Goal: Information Seeking & Learning: Find specific fact

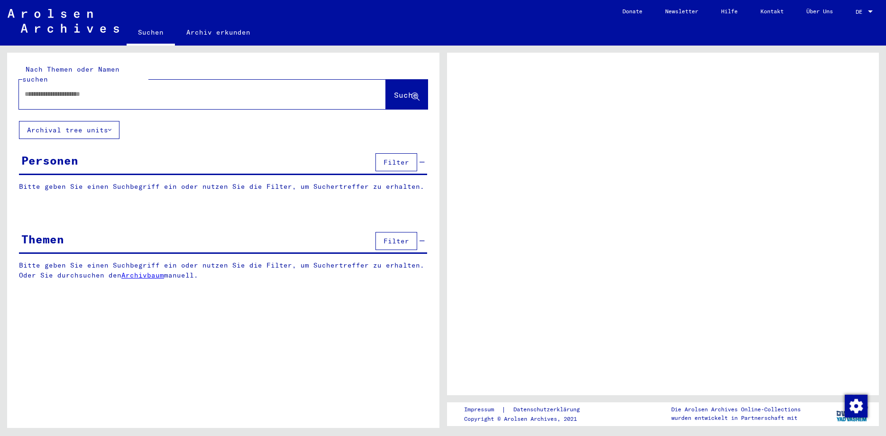
click at [122, 89] on input "text" at bounding box center [194, 94] width 339 height 10
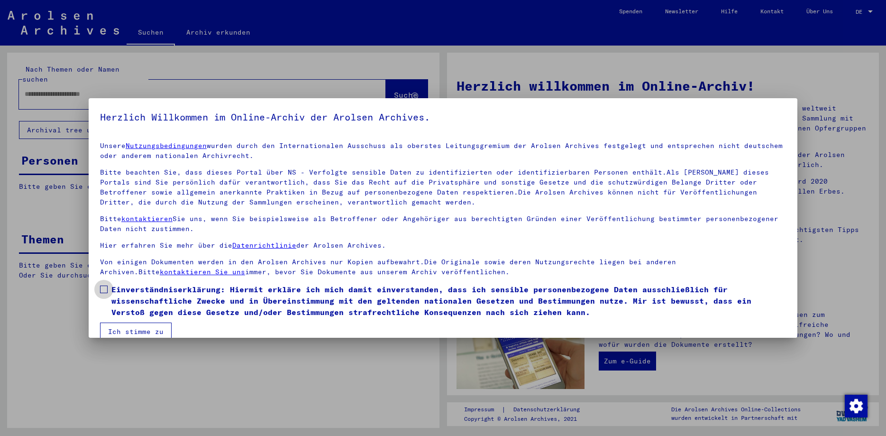
drag, startPoint x: 103, startPoint y: 291, endPoint x: 112, endPoint y: 309, distance: 20.6
click at [102, 291] on span at bounding box center [104, 289] width 8 height 8
click at [126, 328] on button "Ich stimme zu" at bounding box center [136, 331] width 72 height 18
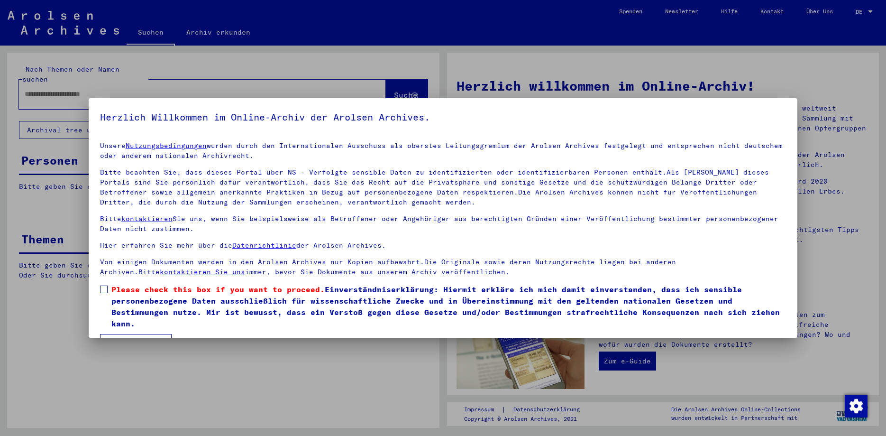
scroll to position [14, 0]
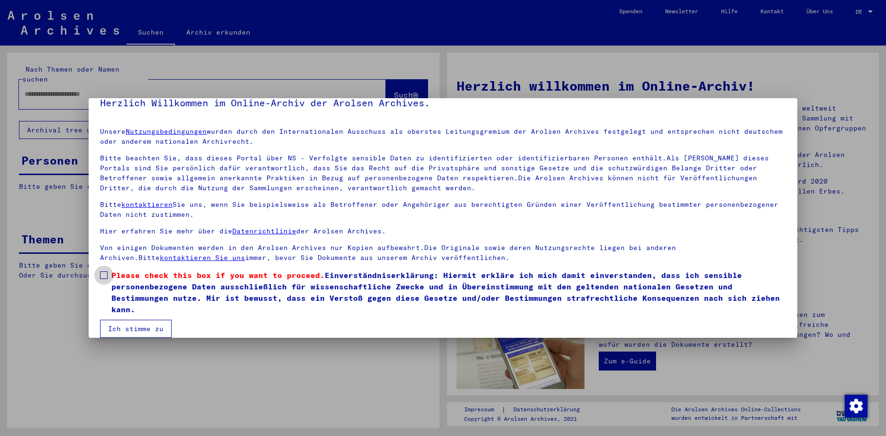
click at [105, 276] on span at bounding box center [104, 275] width 8 height 8
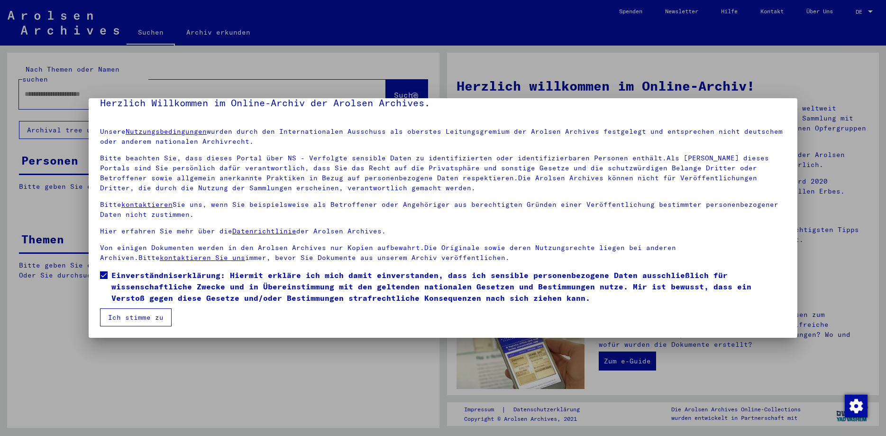
click at [137, 322] on button "Ich stimme zu" at bounding box center [136, 317] width 72 height 18
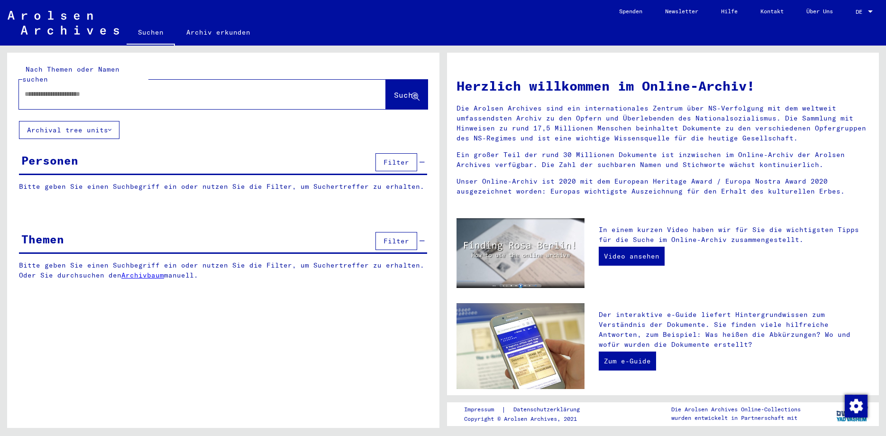
click at [129, 89] on div at bounding box center [188, 93] width 339 height 21
click at [137, 89] on input "text" at bounding box center [191, 94] width 333 height 10
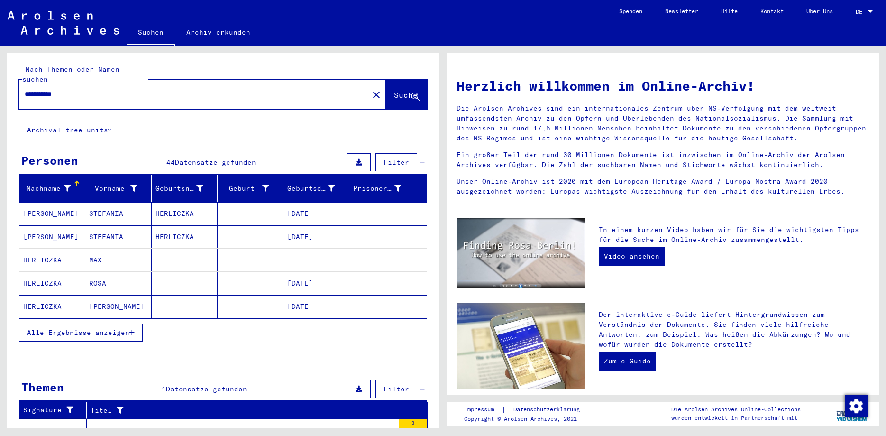
click at [69, 328] on span "Alle Ergebnisse anzeigen" at bounding box center [78, 332] width 102 height 9
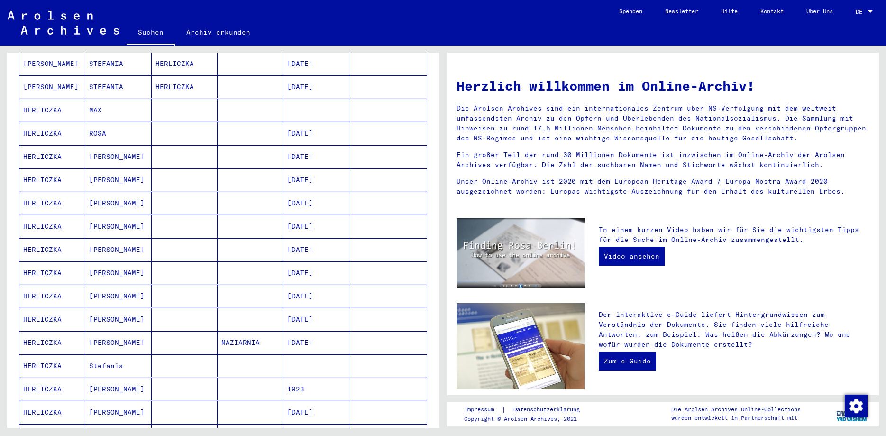
scroll to position [154, 0]
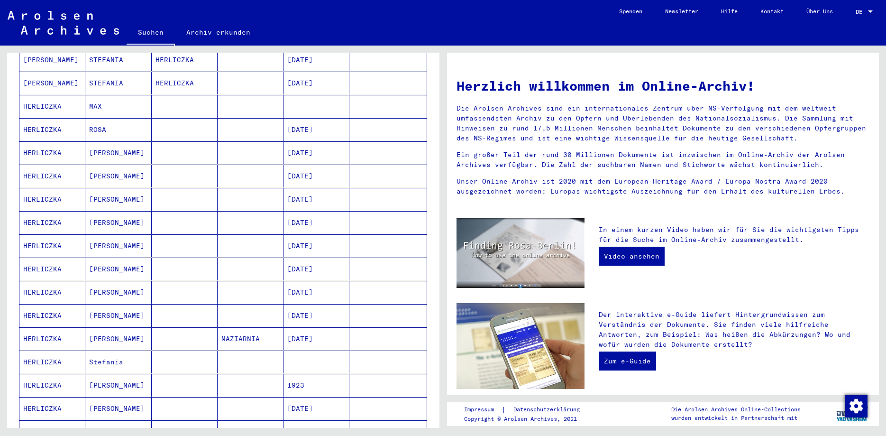
click at [100, 193] on mat-cell "[PERSON_NAME]" at bounding box center [118, 199] width 66 height 23
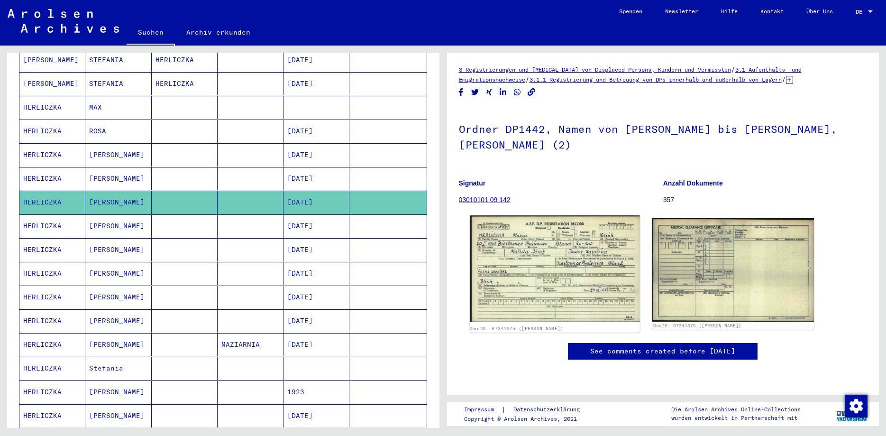
click at [548, 262] on img at bounding box center [555, 268] width 170 height 107
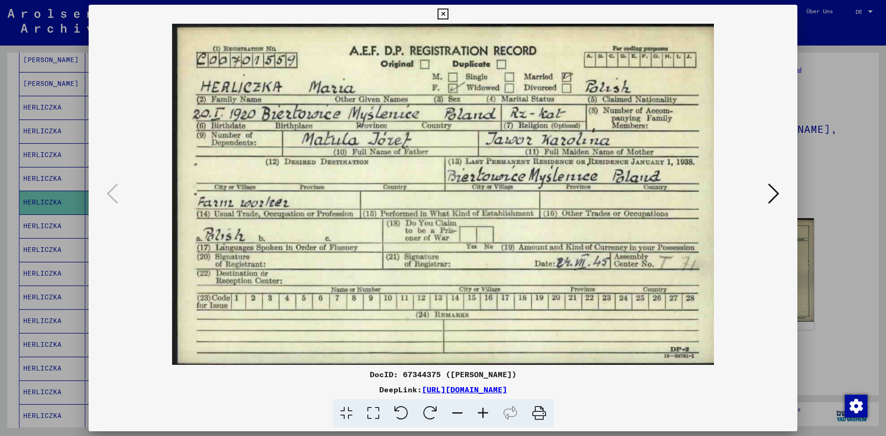
drag, startPoint x: 794, startPoint y: 10, endPoint x: 745, endPoint y: 21, distance: 49.9
click at [449, 10] on icon at bounding box center [443, 14] width 11 height 11
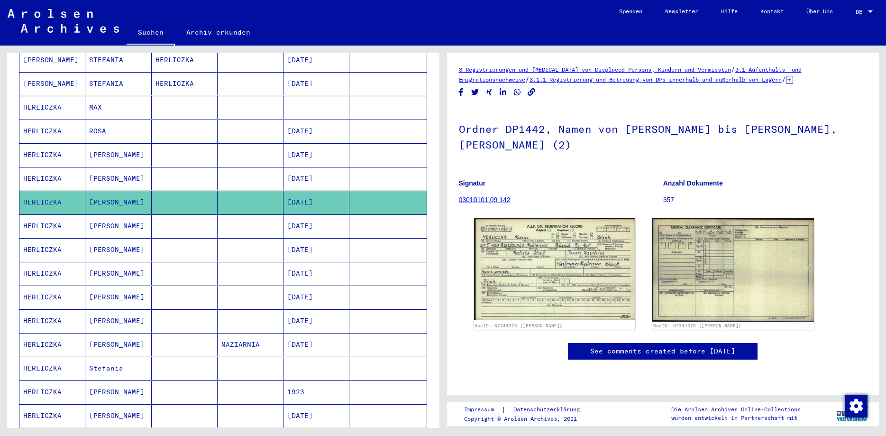
click at [472, 11] on mat-toolbar "Suchen Archiv erkunden Detailfragen/-infos zu den Dokumenten? Stelle hier einen…" at bounding box center [443, 23] width 886 height 46
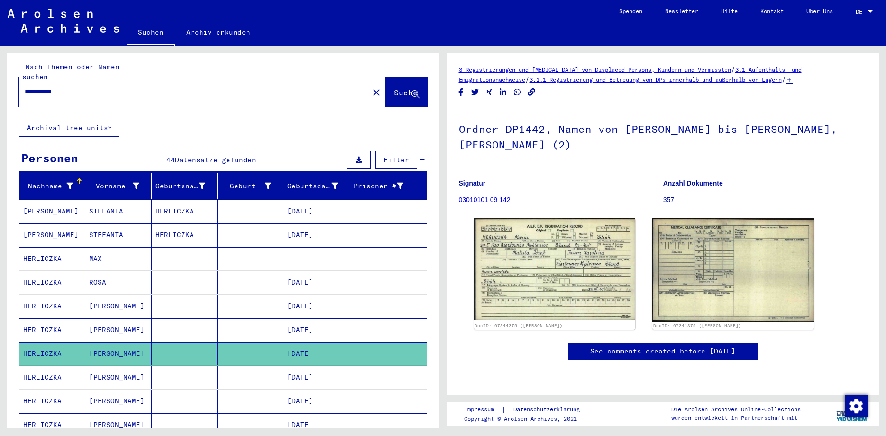
scroll to position [0, 0]
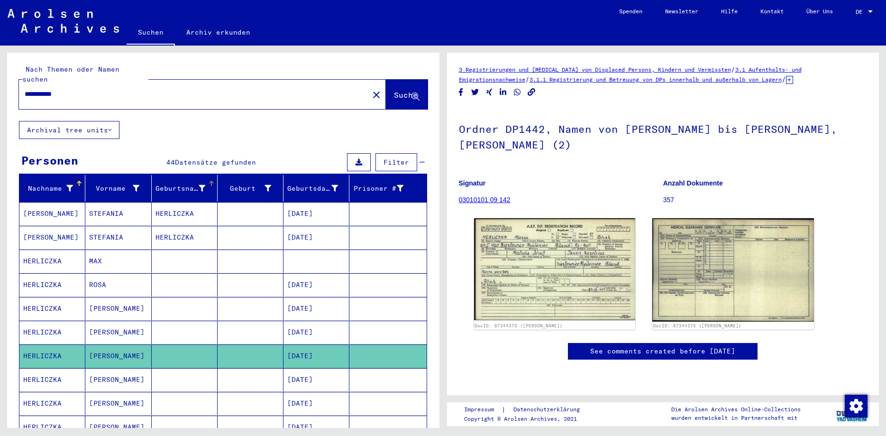
click at [187, 184] on div "Geburtsname" at bounding box center [181, 189] width 50 height 10
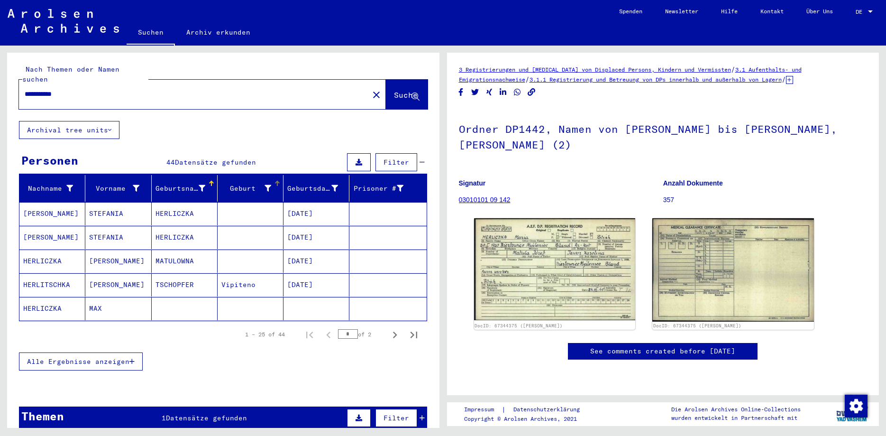
click at [255, 184] on div "Geburt‏" at bounding box center [246, 189] width 50 height 10
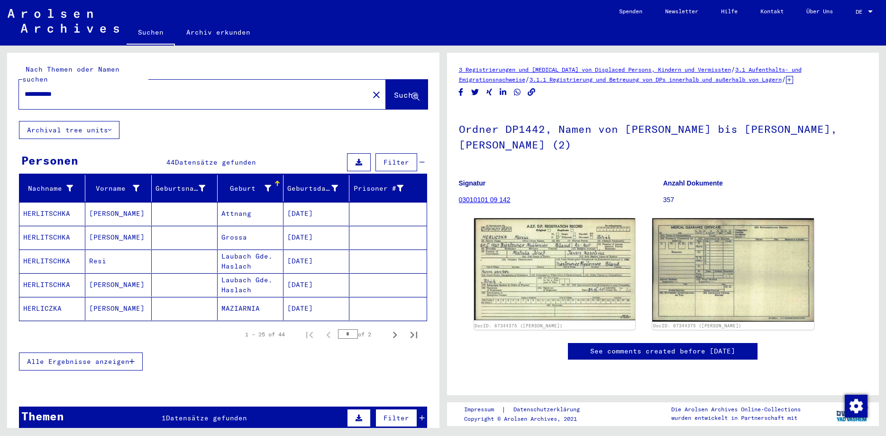
click at [112, 357] on span "Alle Ergebnisse anzeigen" at bounding box center [78, 361] width 102 height 9
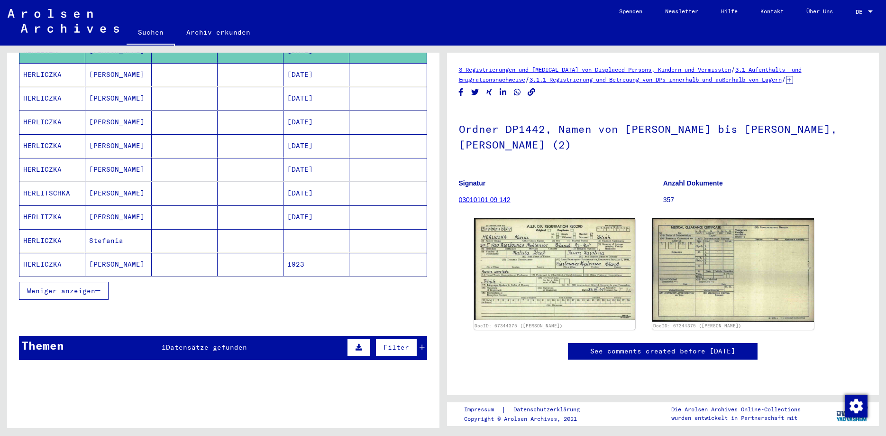
scroll to position [522, 0]
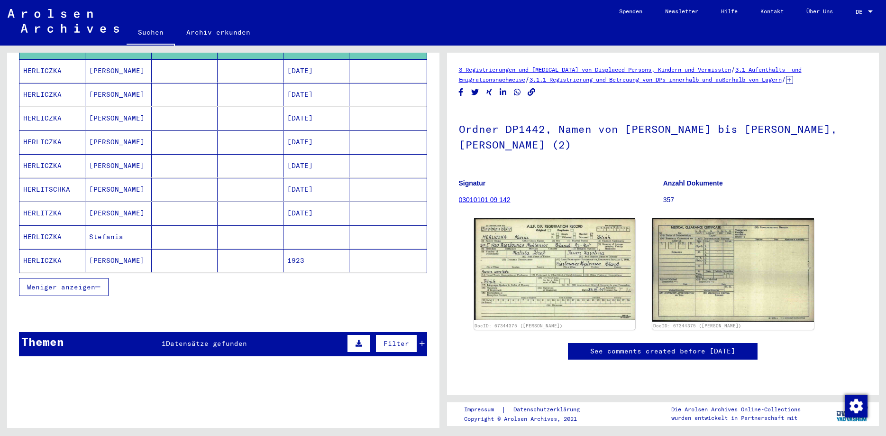
click at [220, 339] on span "Datensätze gefunden" at bounding box center [206, 343] width 81 height 9
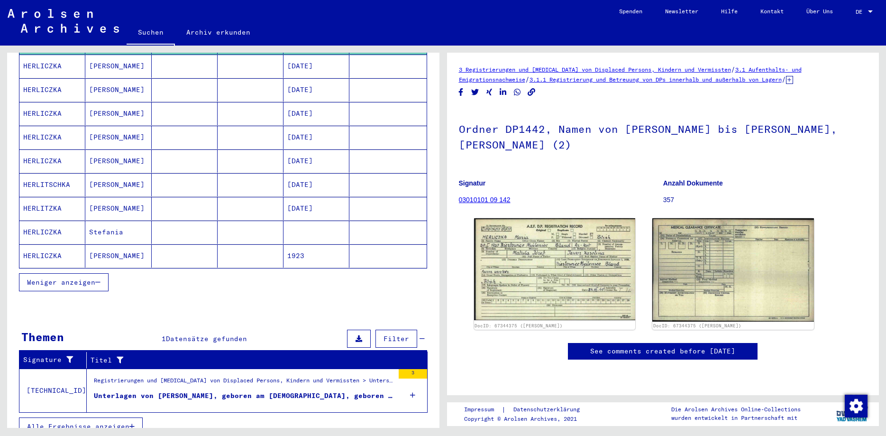
scroll to position [530, 0]
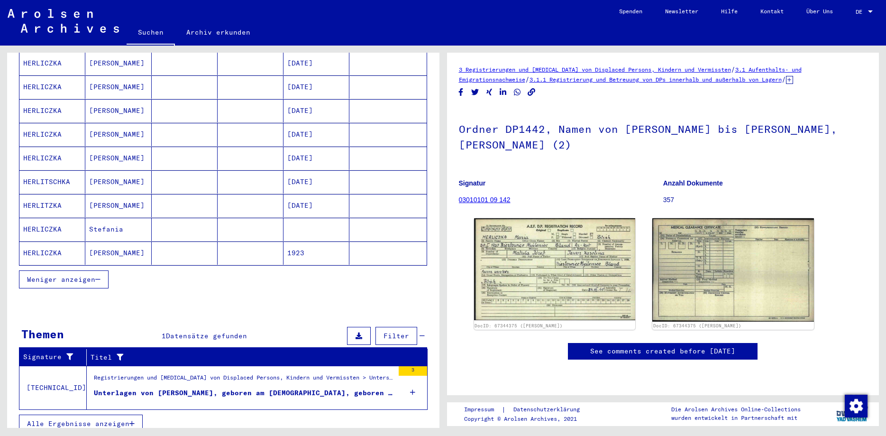
click at [121, 419] on span "Alle Ergebnisse anzeigen" at bounding box center [78, 423] width 102 height 9
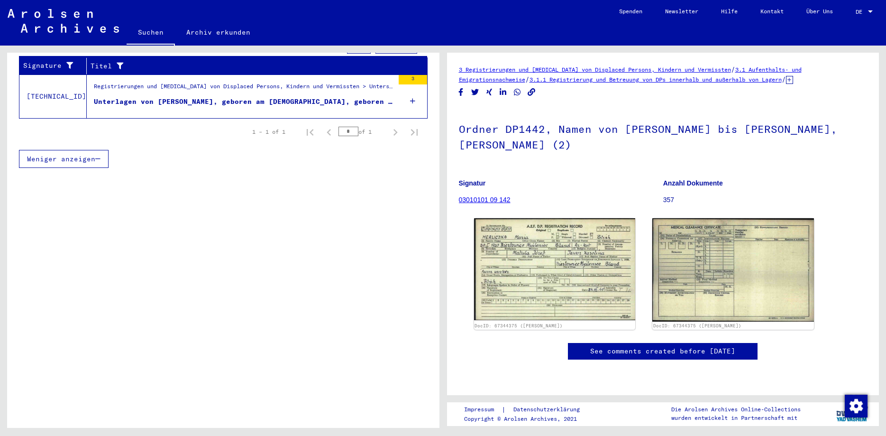
scroll to position [0, 0]
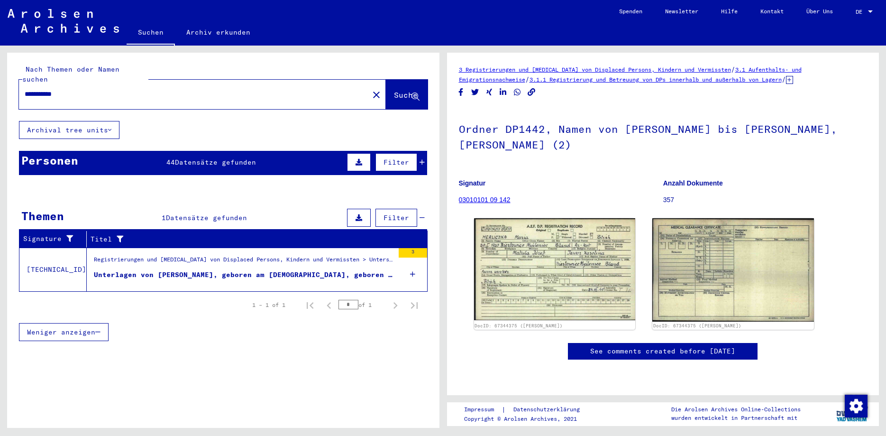
drag, startPoint x: 89, startPoint y: 86, endPoint x: -24, endPoint y: 105, distance: 114.4
click at [25, 99] on input "**********" at bounding box center [194, 94] width 339 height 10
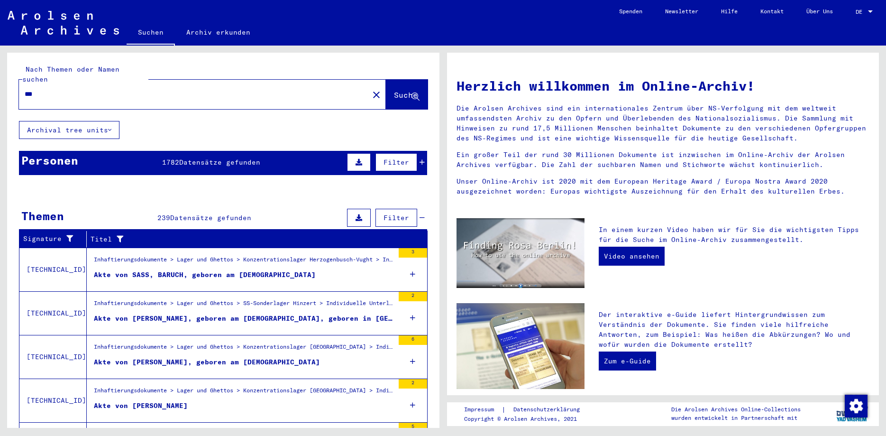
click at [219, 158] on span "Datensätze gefunden" at bounding box center [219, 162] width 81 height 9
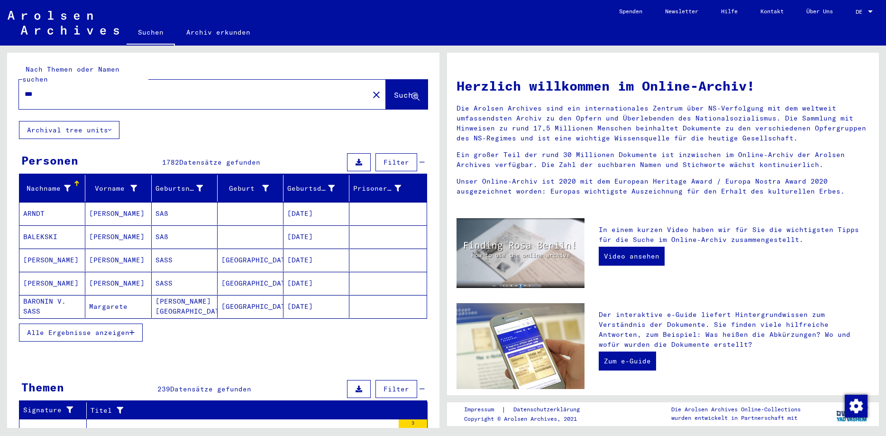
click at [80, 121] on button "Archival tree units" at bounding box center [69, 130] width 101 height 18
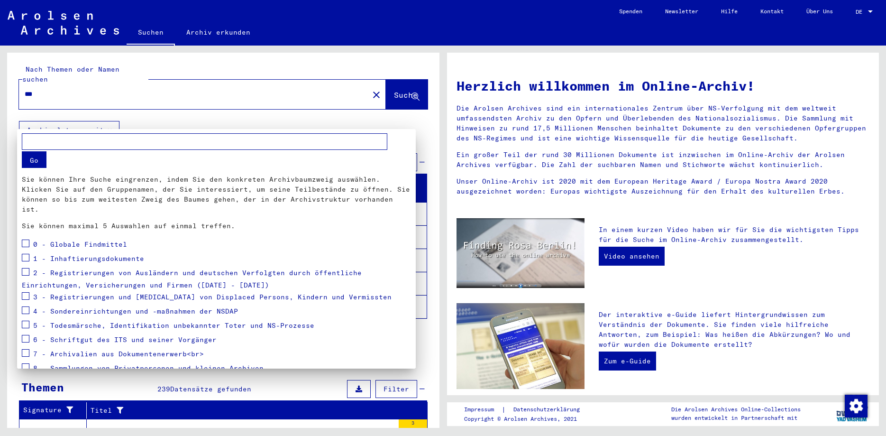
click at [81, 118] on div at bounding box center [443, 218] width 886 height 436
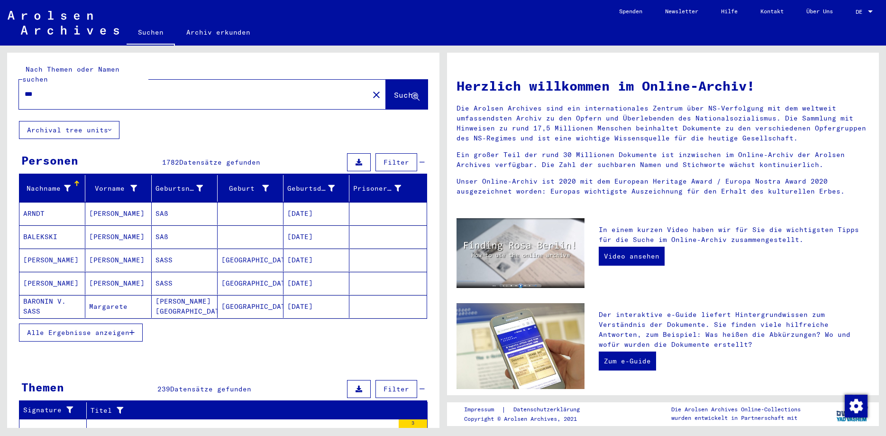
click at [74, 89] on input "***" at bounding box center [191, 94] width 333 height 10
click at [28, 89] on input "***" at bounding box center [191, 94] width 333 height 10
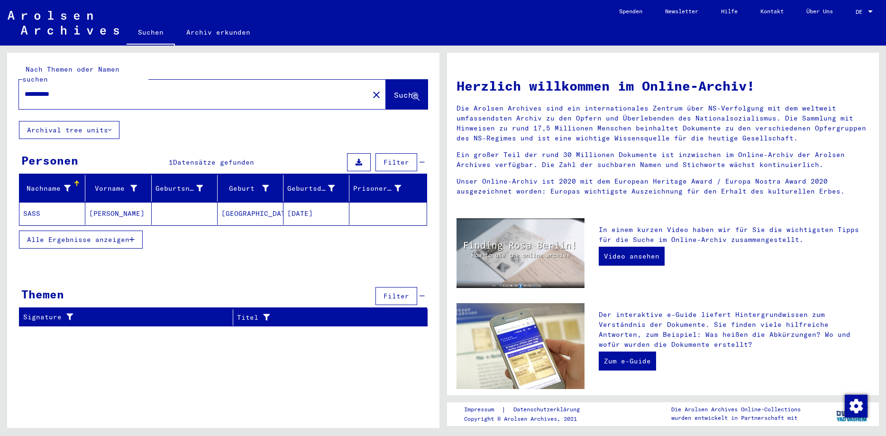
drag, startPoint x: 66, startPoint y: 82, endPoint x: -24, endPoint y: 51, distance: 95.4
click at [25, 89] on input "**********" at bounding box center [191, 94] width 333 height 10
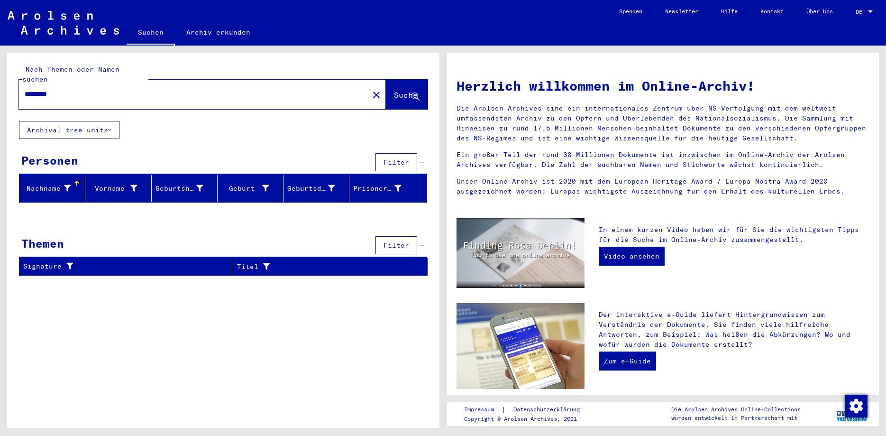
type input "**********"
